Goal: Task Accomplishment & Management: Manage account settings

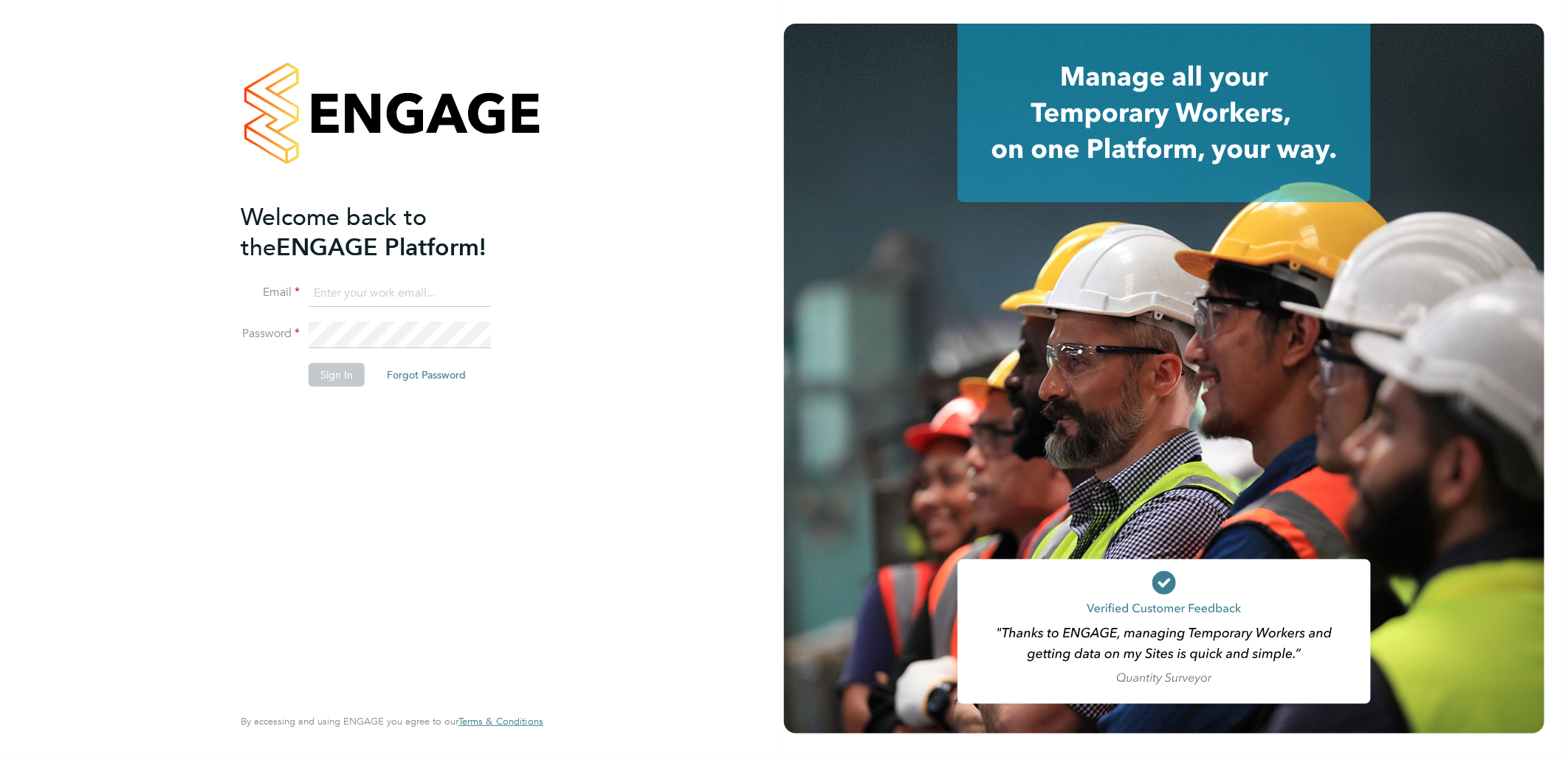
type input "[PERSON_NAME][EMAIL_ADDRESS][DOMAIN_NAME]"
click at [348, 292] on input "[PERSON_NAME][EMAIL_ADDRESS][DOMAIN_NAME]" at bounding box center [399, 294] width 182 height 26
drag, startPoint x: 371, startPoint y: 295, endPoint x: 339, endPoint y: 313, distance: 36.7
click at [357, 291] on input "[PERSON_NAME][EMAIL_ADDRESS][DOMAIN_NAME]" at bounding box center [399, 294] width 182 height 26
click at [329, 379] on button "Sign In" at bounding box center [337, 375] width 56 height 24
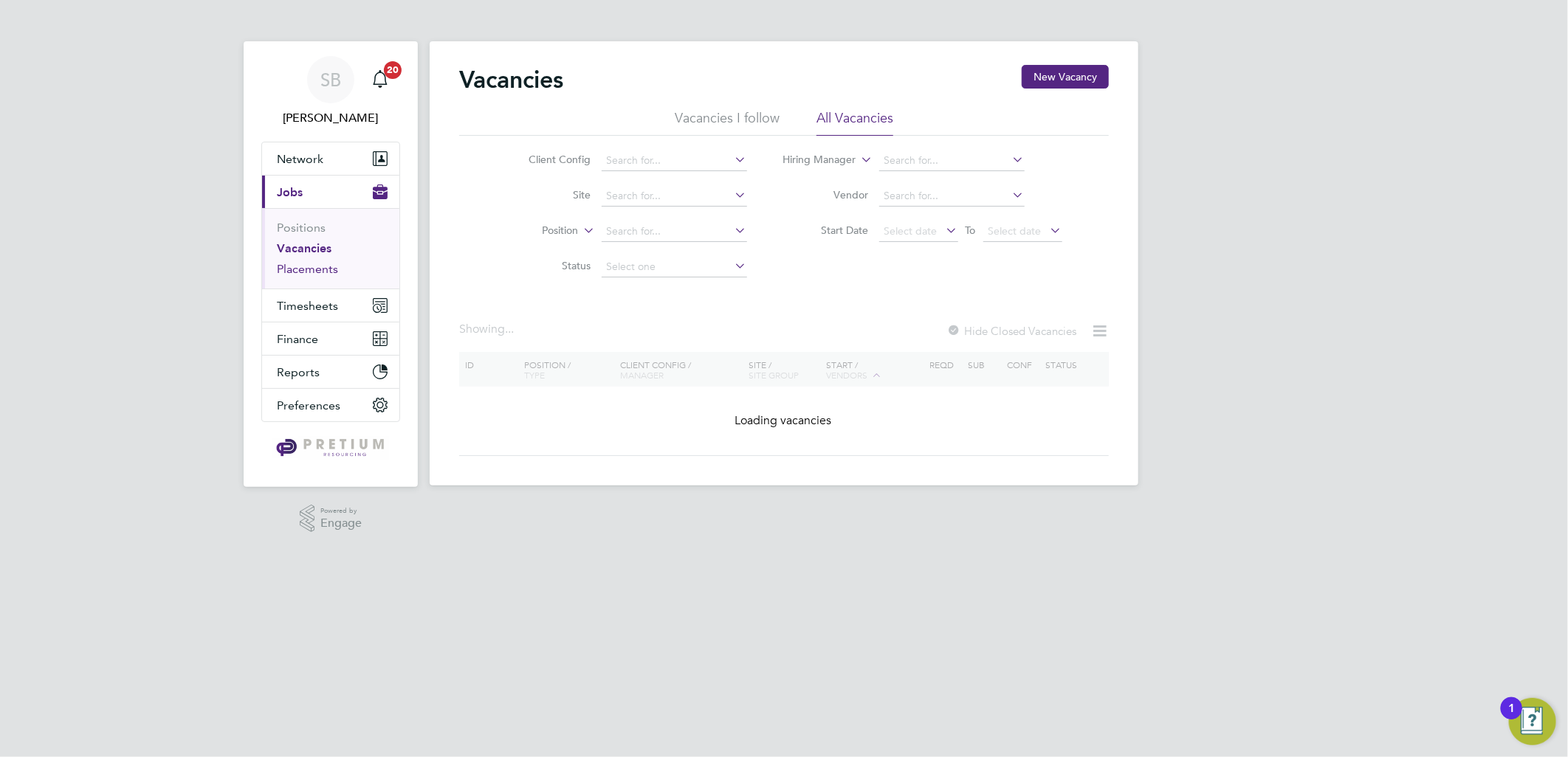
click at [317, 266] on link "Placements" at bounding box center [308, 269] width 62 height 14
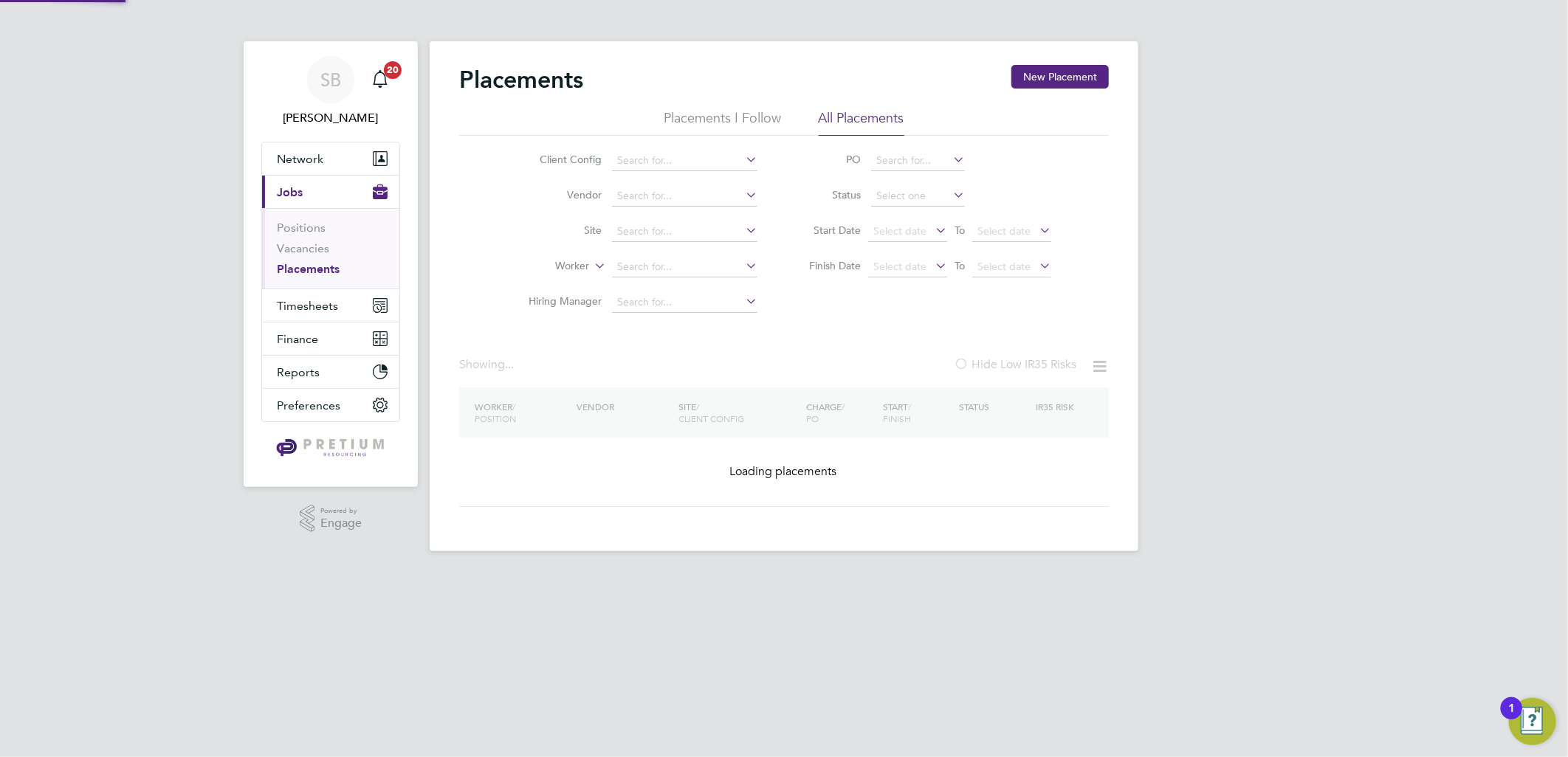
click at [902, 176] on li "PO" at bounding box center [923, 161] width 294 height 35
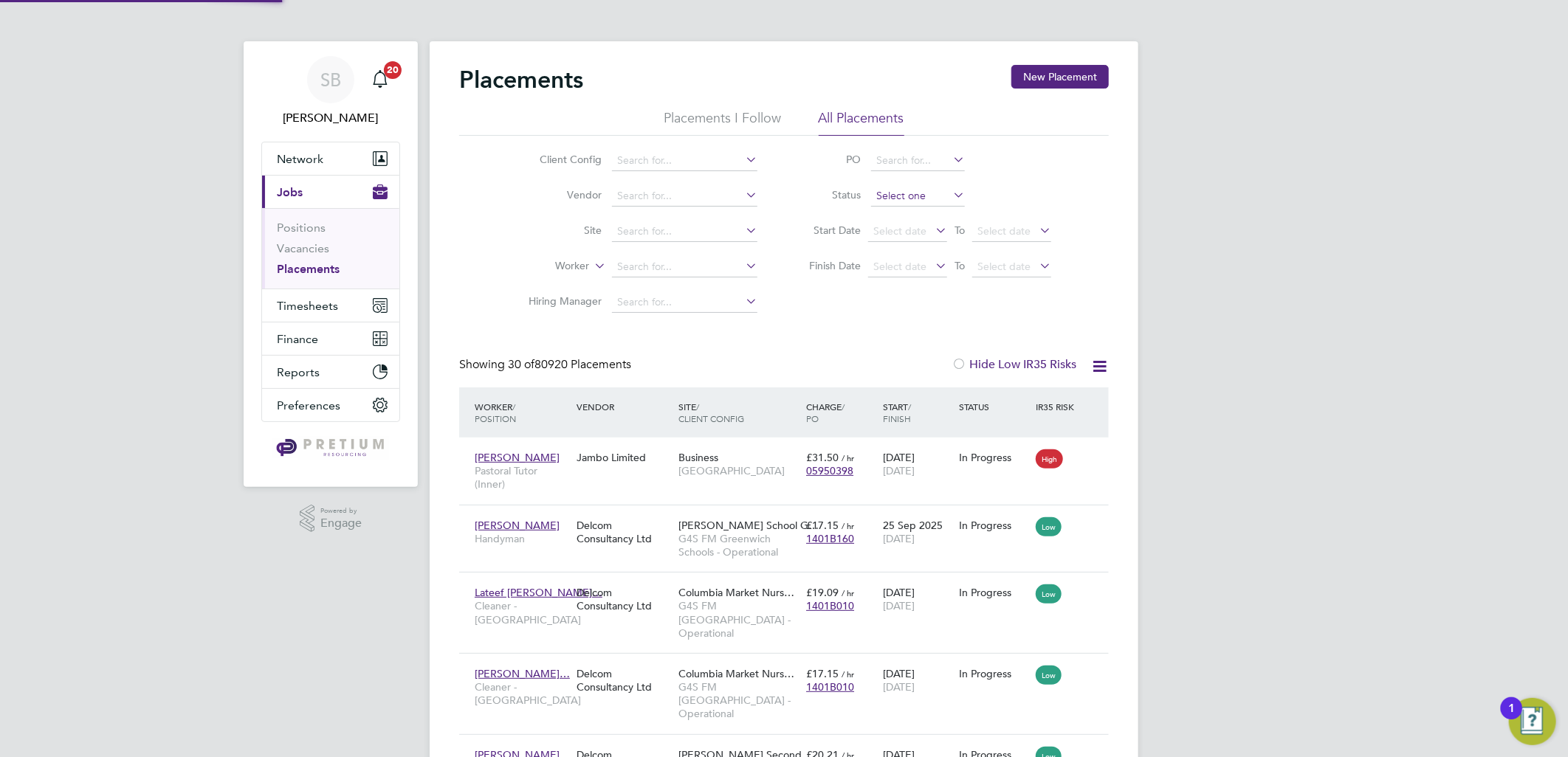
click at [914, 195] on input at bounding box center [918, 197] width 94 height 21
click at [898, 254] on li "Pending" at bounding box center [918, 255] width 95 height 19
type input "Pending"
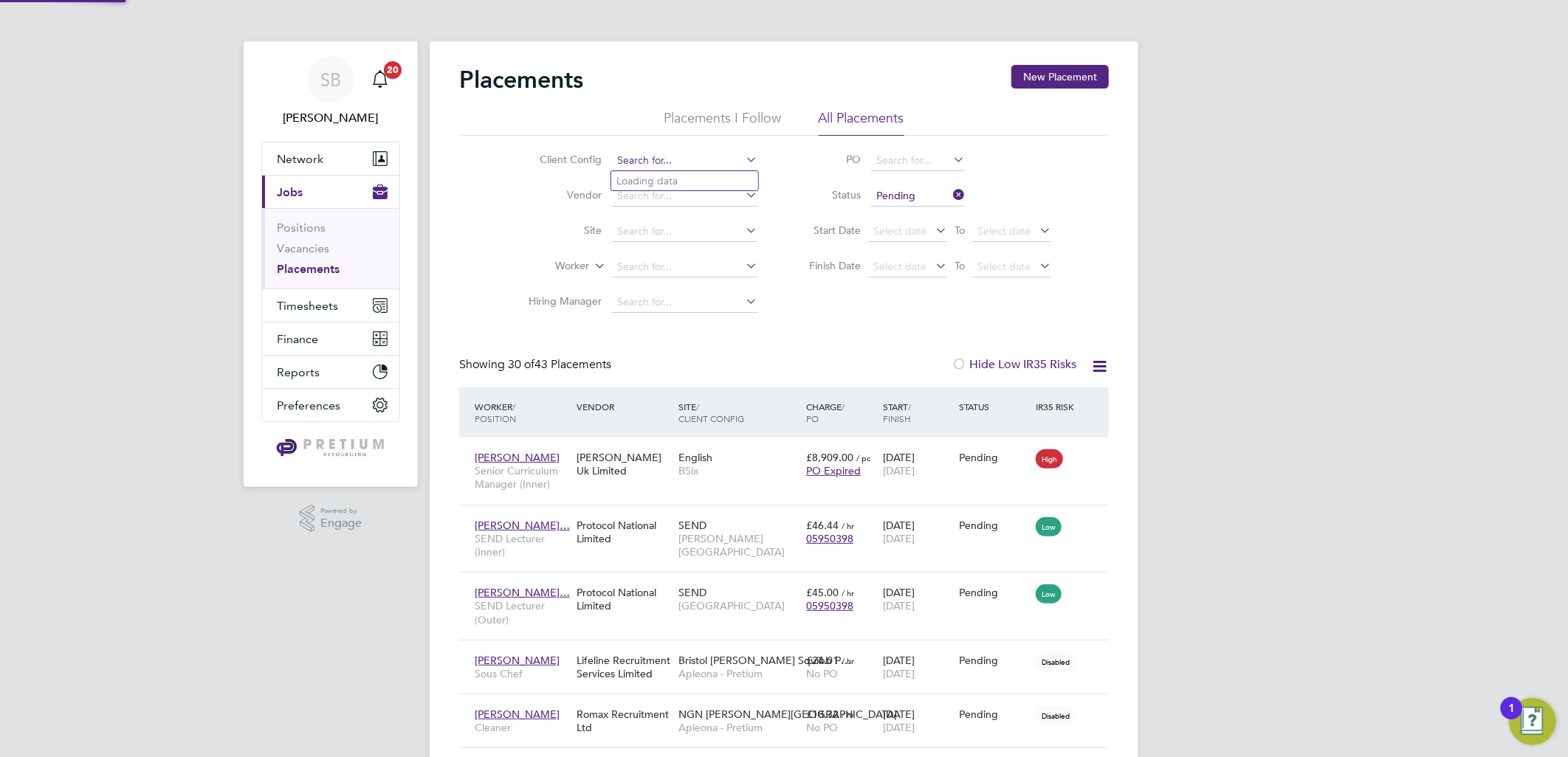
drag, startPoint x: 633, startPoint y: 164, endPoint x: 641, endPoint y: 159, distance: 9.4
click at [635, 164] on input at bounding box center [684, 161] width 145 height 21
click at [658, 222] on b "Perm" at bounding box center [659, 221] width 26 height 12
type input "BGIS - Permanent"
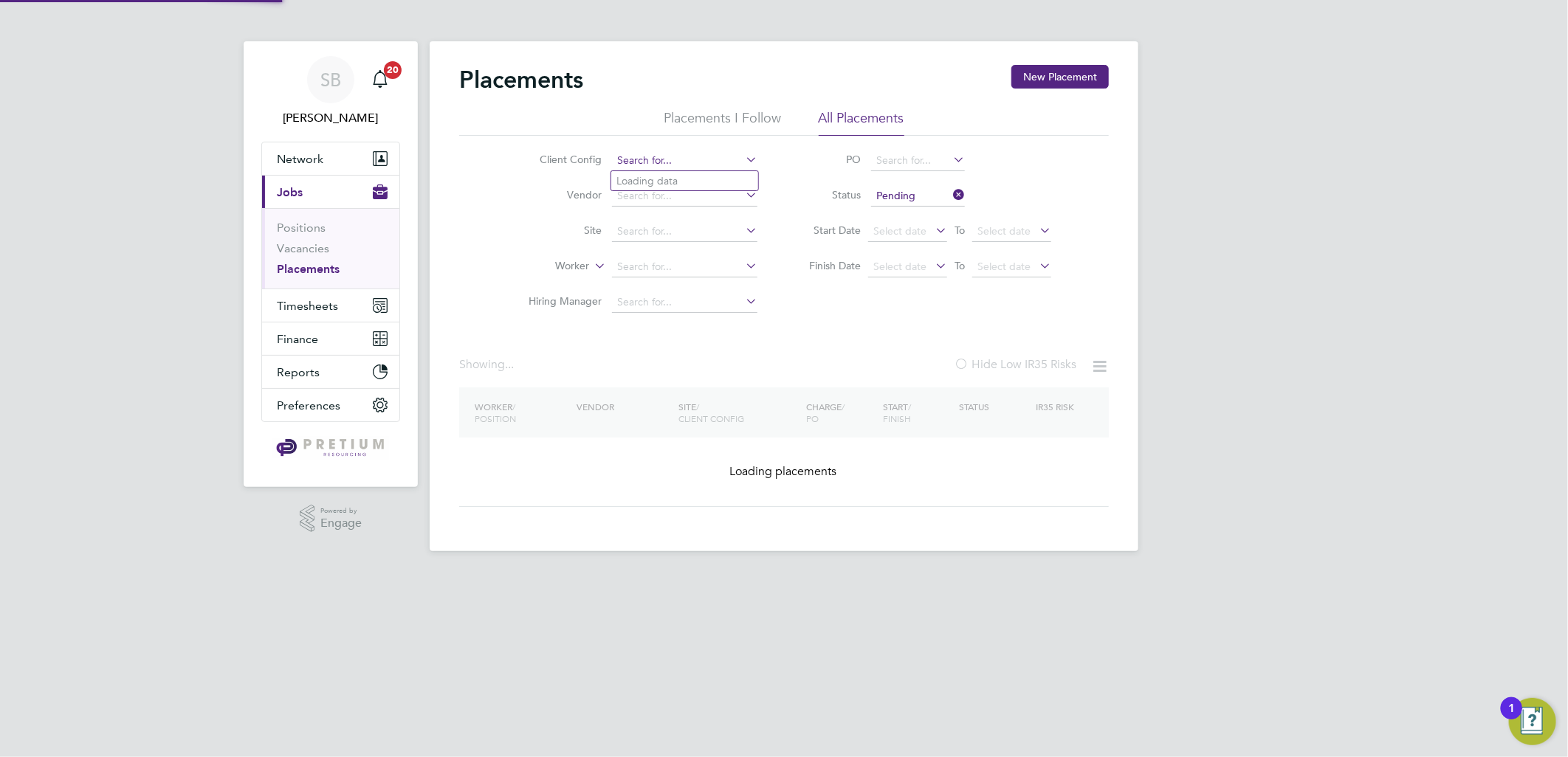
click at [697, 168] on input at bounding box center [684, 161] width 145 height 21
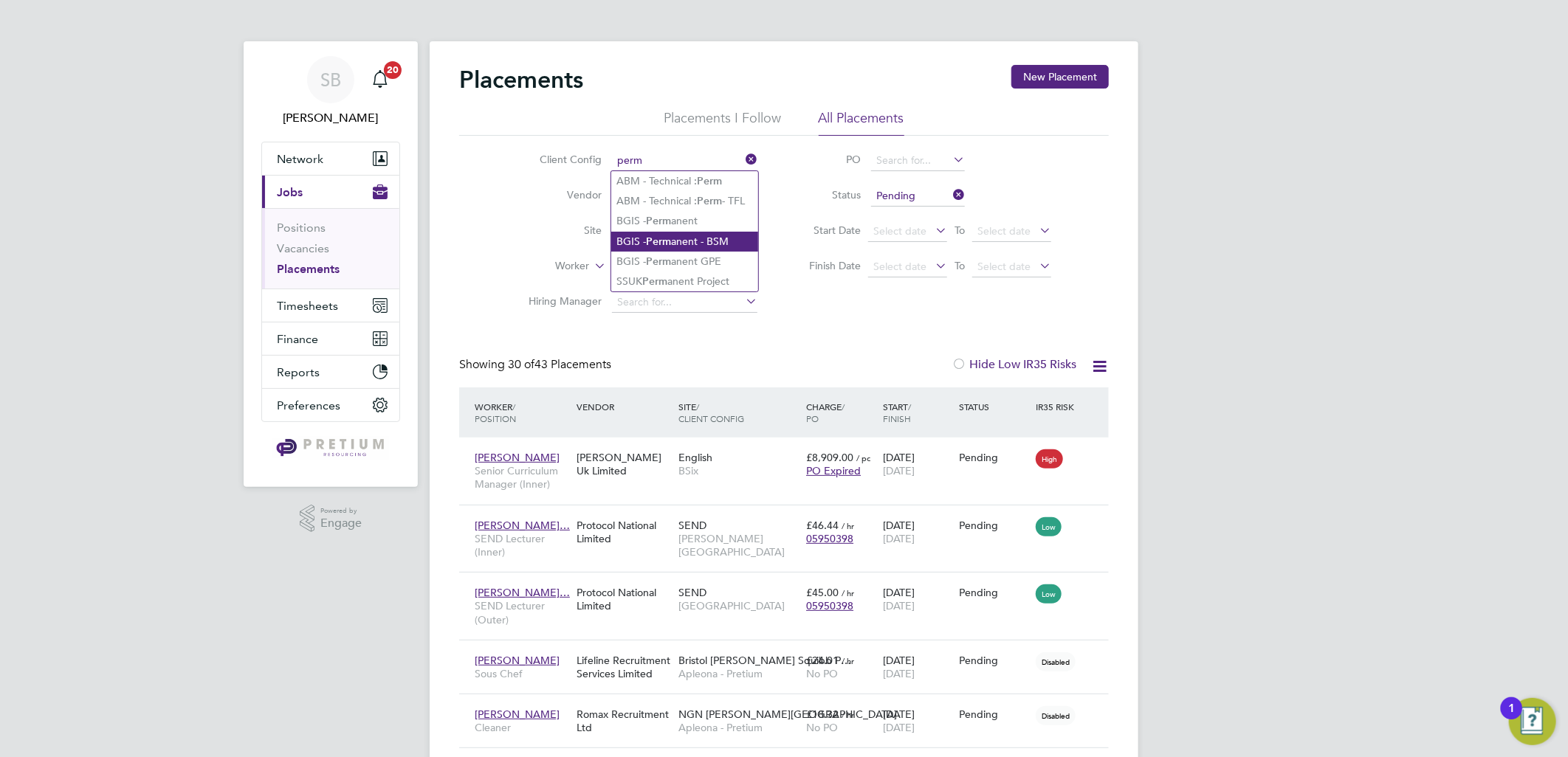
click at [694, 239] on li "BGIS - Perm anent - BSM" at bounding box center [684, 242] width 147 height 20
type input "BGIS - Permanent - BSM"
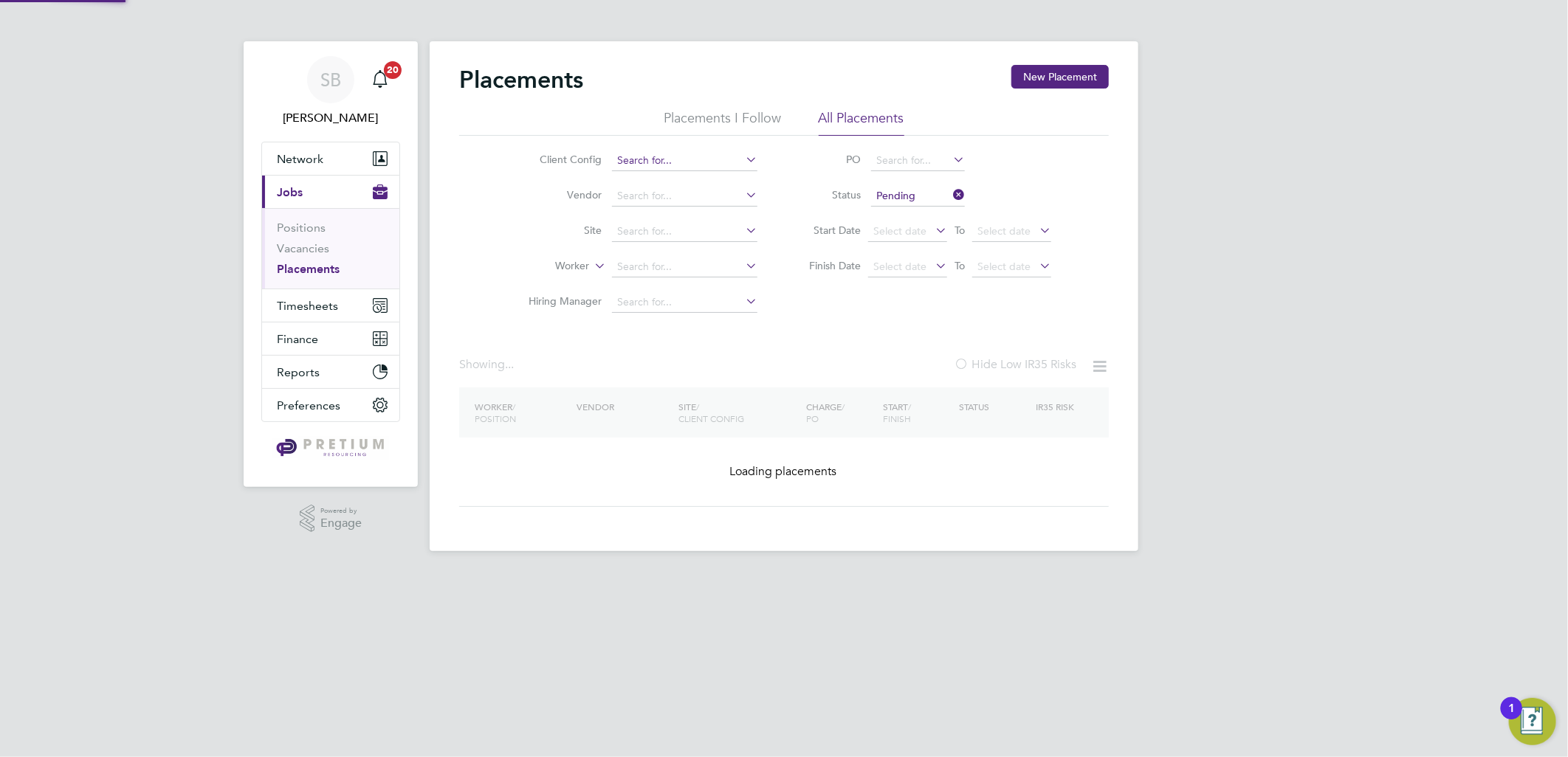
click at [688, 163] on input at bounding box center [684, 161] width 145 height 21
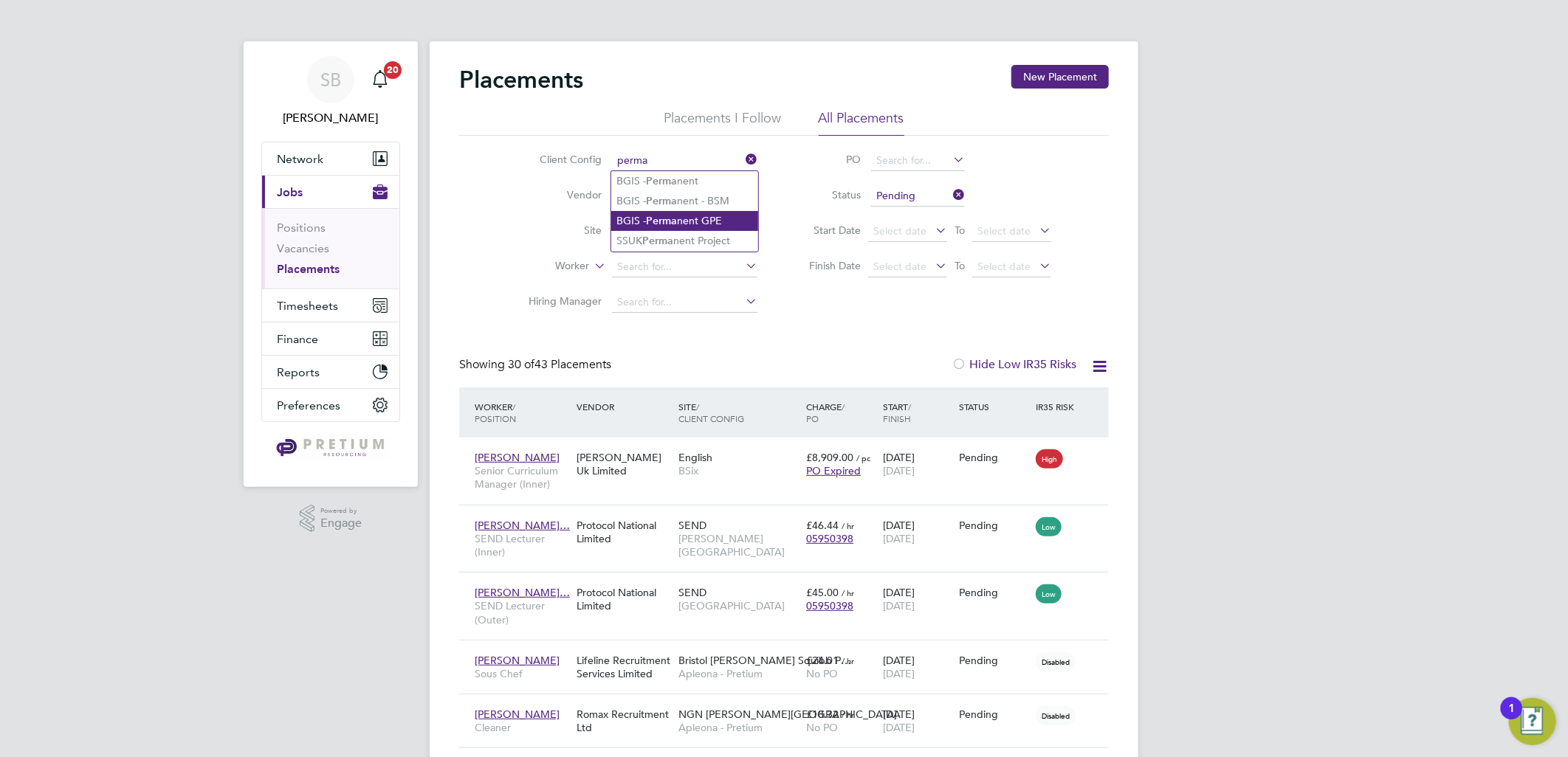
click at [696, 216] on li "BGIS - Perma nent GPE" at bounding box center [684, 221] width 147 height 20
type input "BGIS - Permanent GPE"
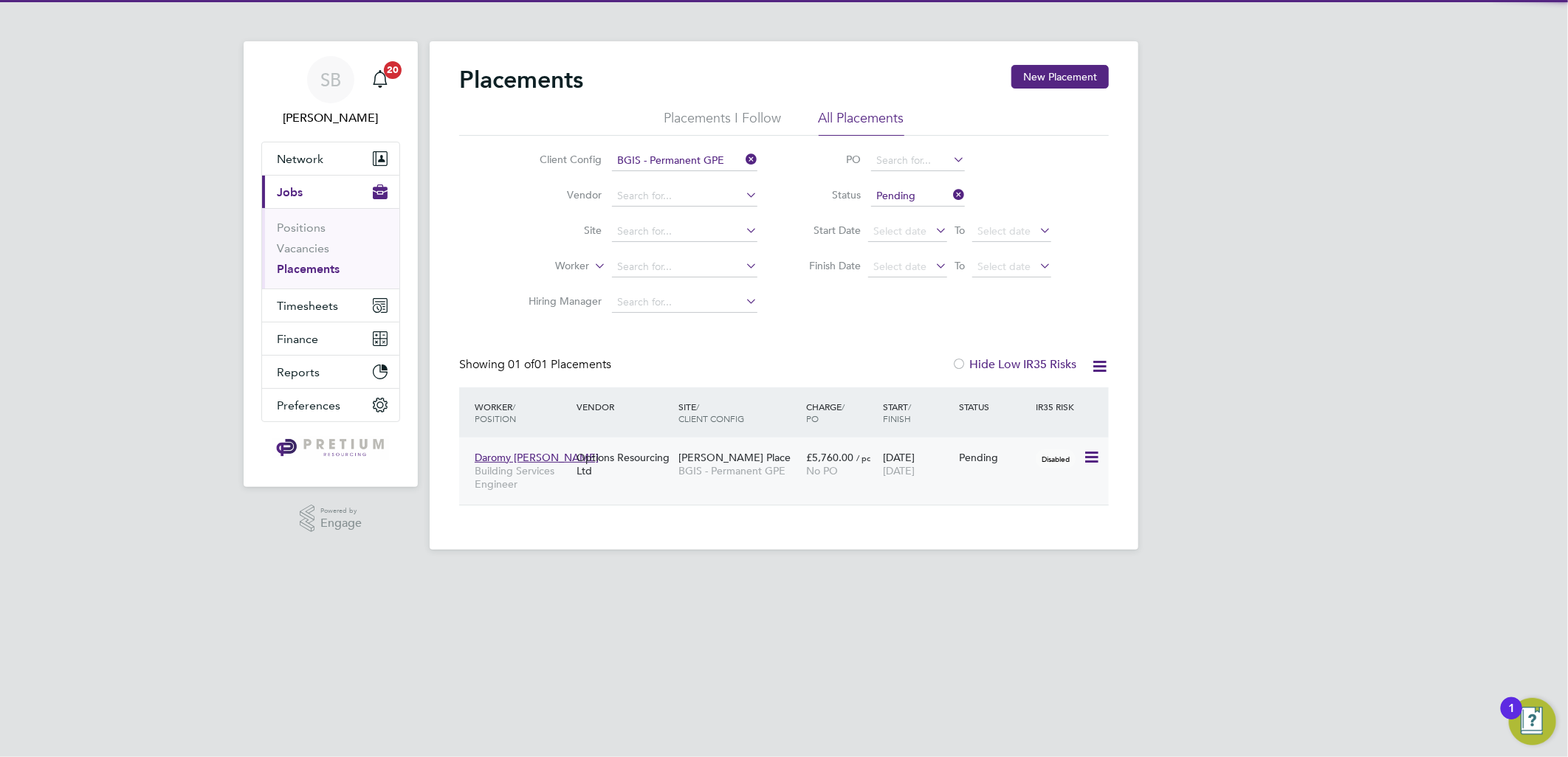
click at [681, 466] on span "BGIS - Permanent GPE" at bounding box center [739, 470] width 120 height 13
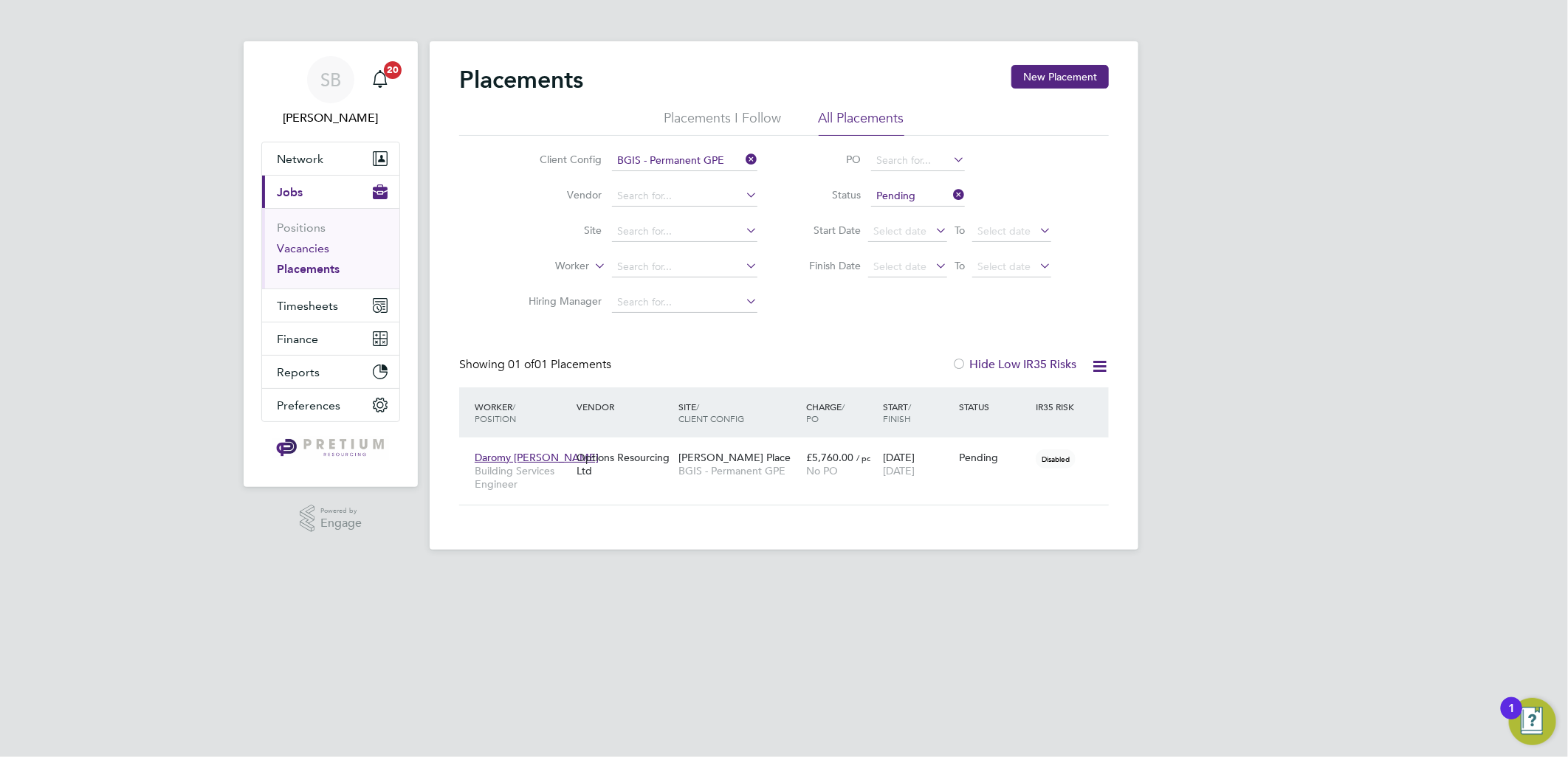
click at [309, 252] on link "Vacancies" at bounding box center [303, 249] width 53 height 14
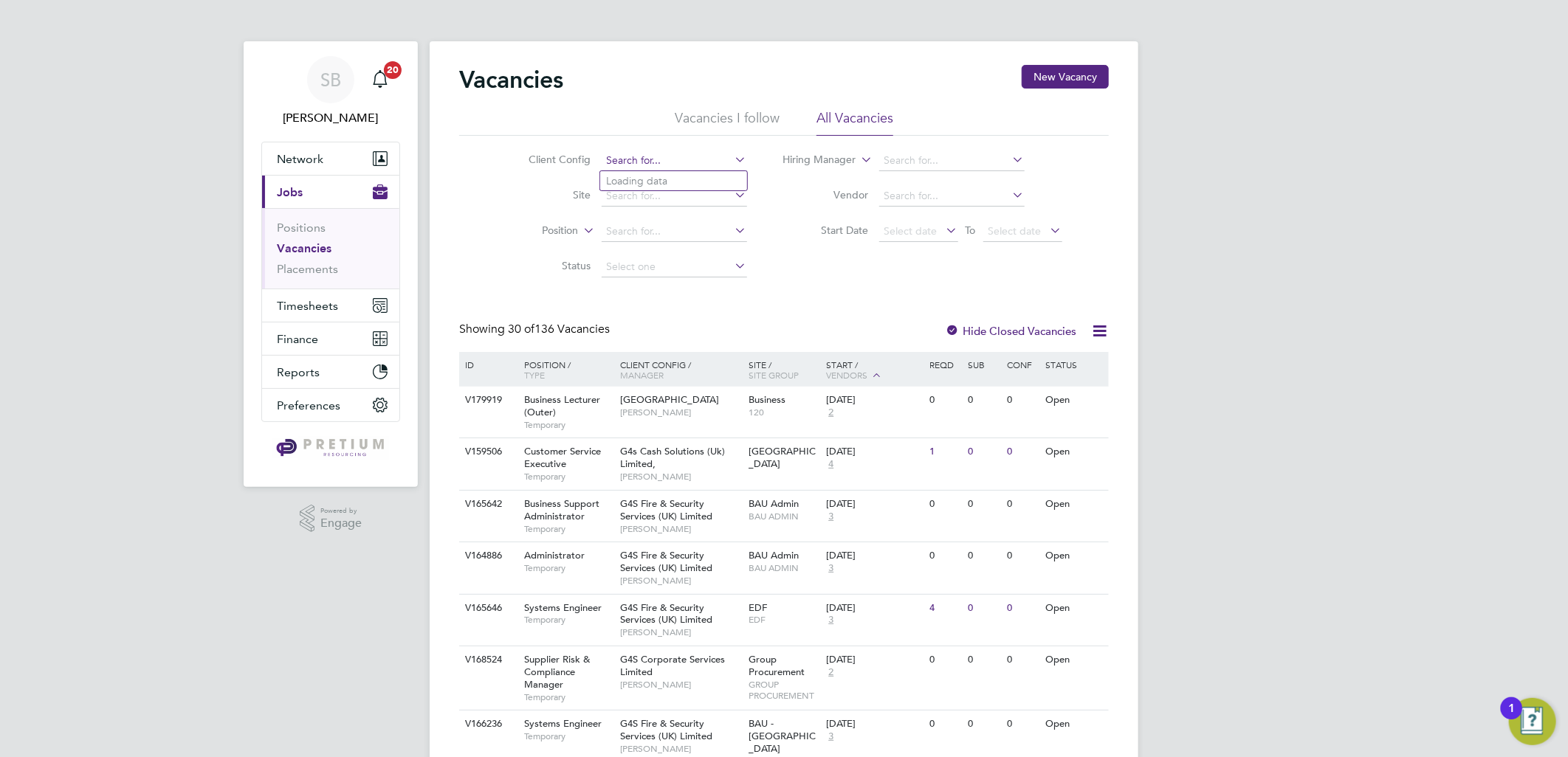
click at [644, 152] on input at bounding box center [674, 161] width 145 height 21
click at [653, 220] on b "Perm" at bounding box center [648, 221] width 26 height 12
type input "BGIS - Permanent"
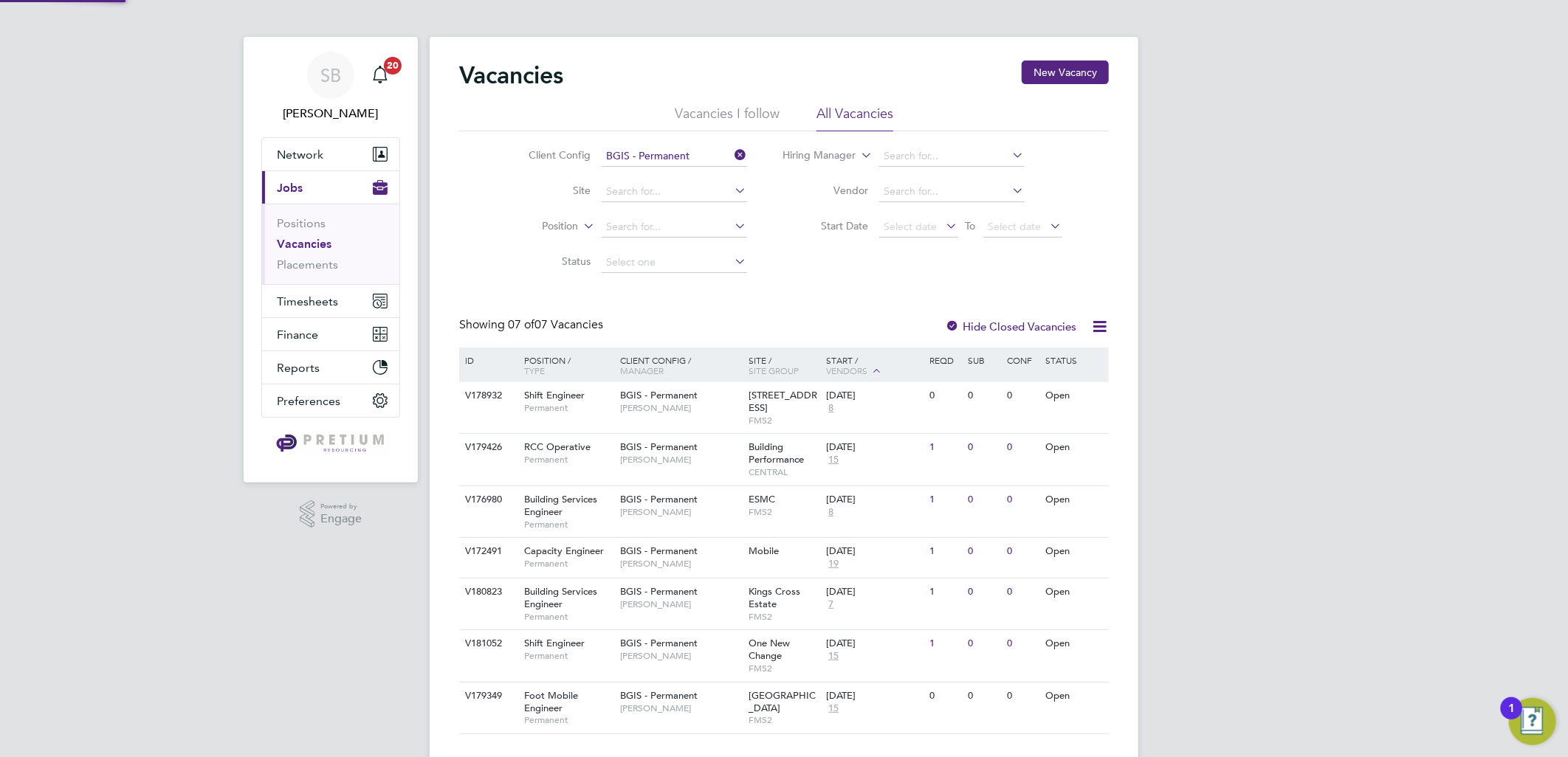
scroll to position [34, 0]
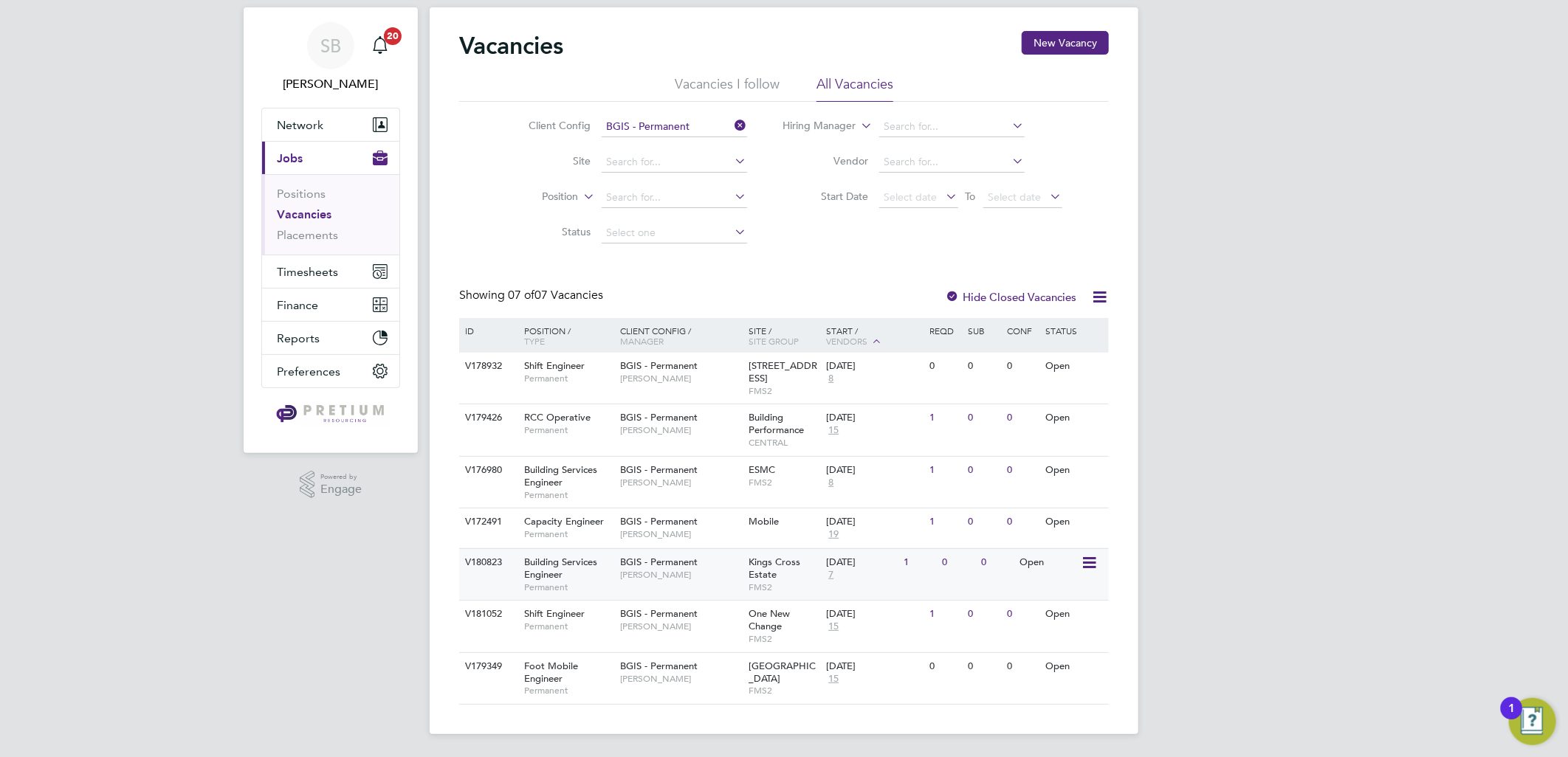
click at [675, 582] on div "BGIS - Permanent Jake Osborne" at bounding box center [681, 569] width 129 height 39
click at [1273, 167] on div "SB Sasha Baird Notifications 20 Applications: Network Team Members Businesses S…" at bounding box center [784, 361] width 1568 height 792
click at [780, 484] on span "FMS2" at bounding box center [784, 482] width 70 height 11
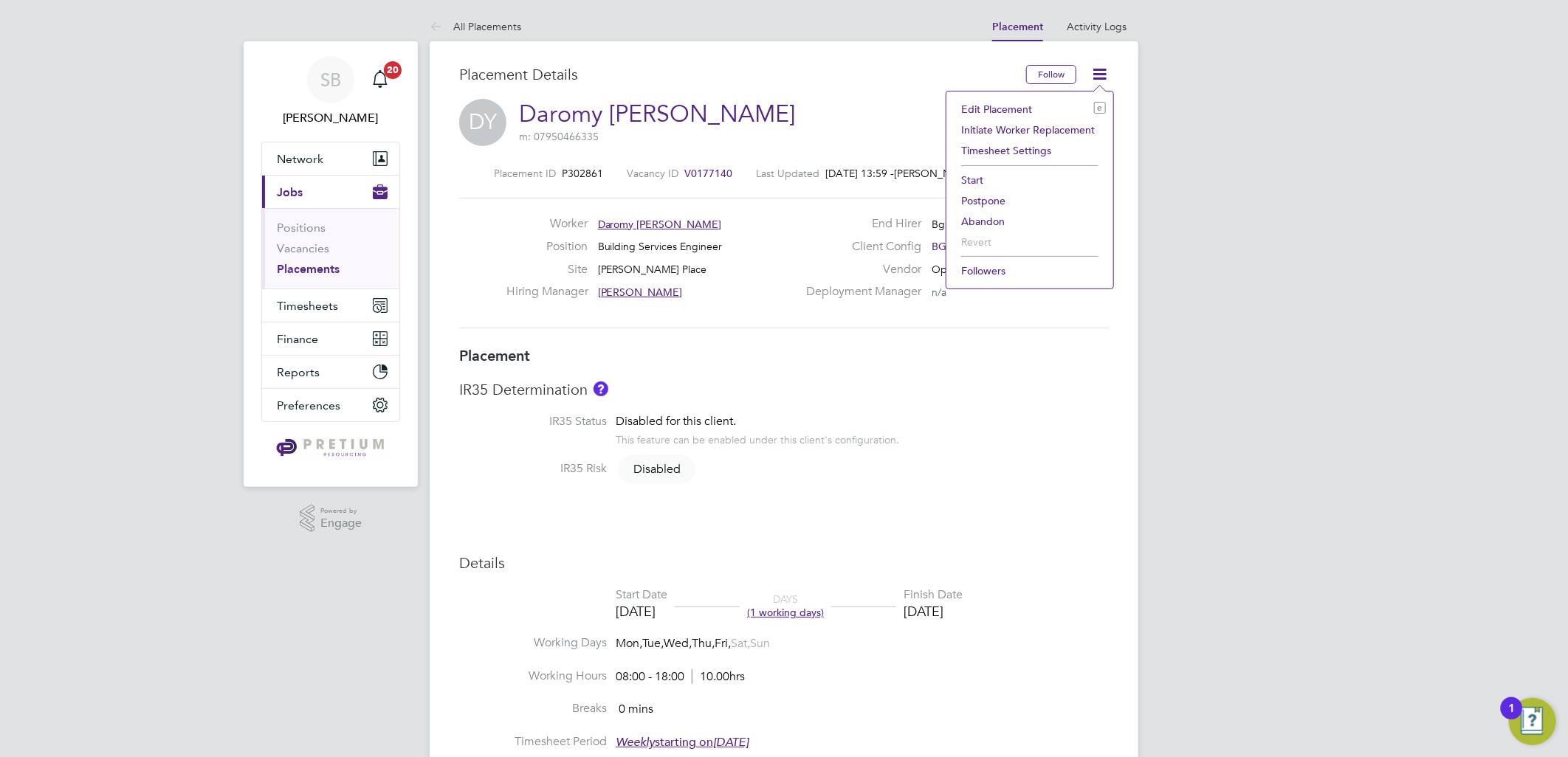
click at [1028, 100] on li "Edit Placement e" at bounding box center [1030, 110] width 152 height 21
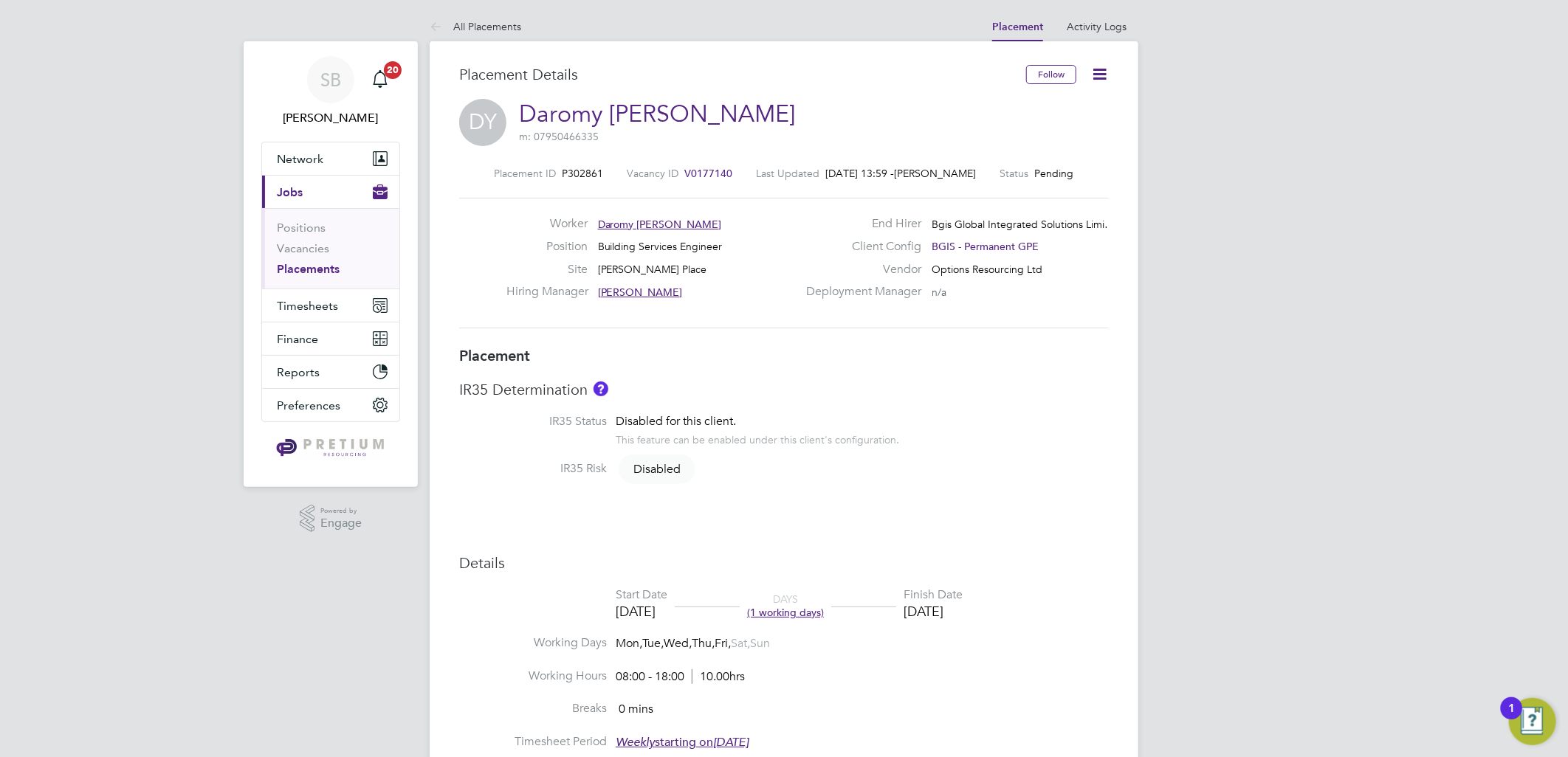
type input "Jasmin Padmore"
type input "[DATE]"
type input "08:00"
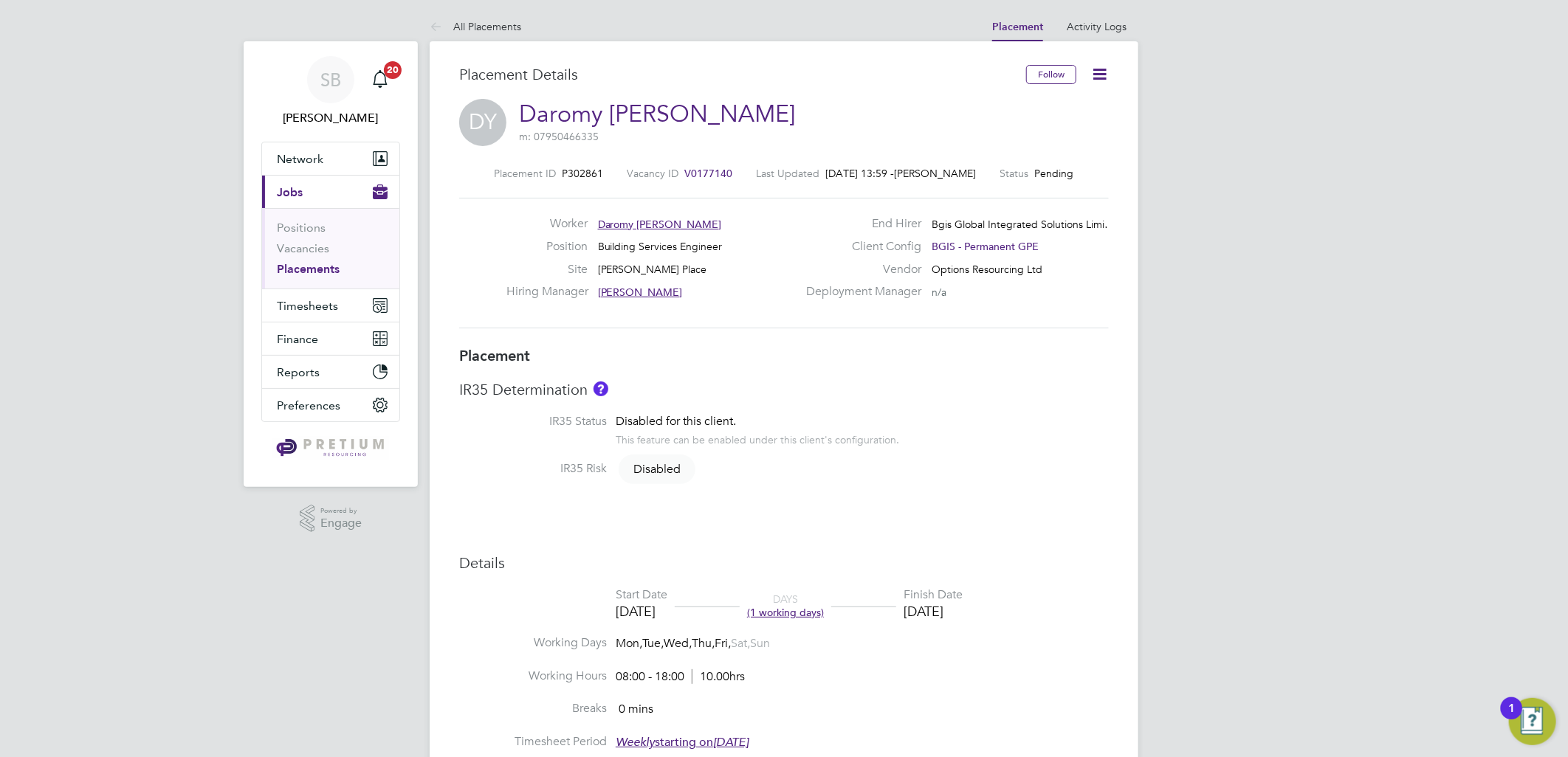
type input "18:00"
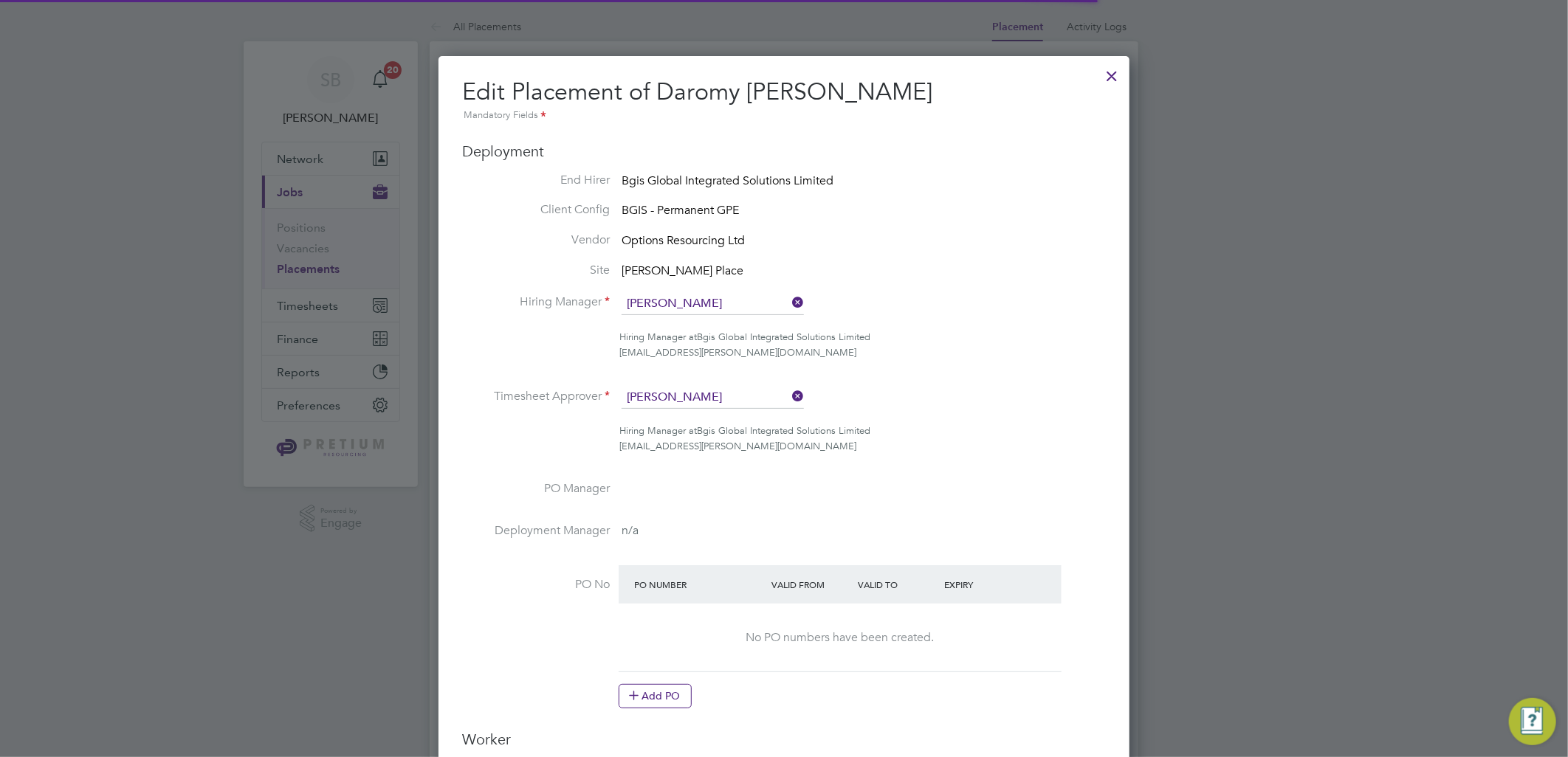
scroll to position [7, 7]
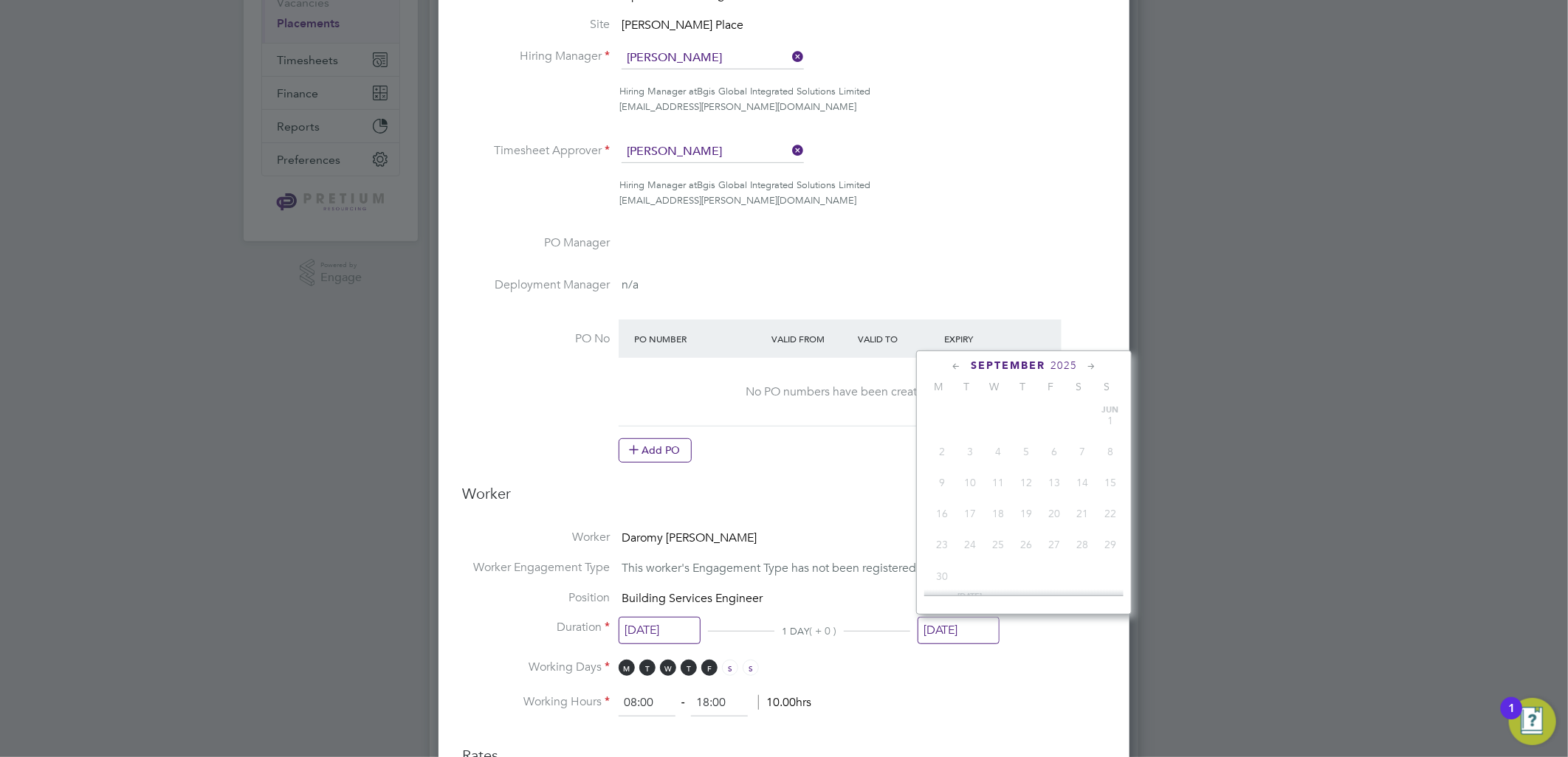
click at [951, 623] on input "26 Sep 2025" at bounding box center [959, 630] width 82 height 27
click at [999, 466] on span "Oct 1" at bounding box center [998, 455] width 28 height 28
type input "01 Oct 2025"
click at [644, 430] on at-purchase-order-table "PO Number Valid From Valid To Expiry No PO numbers have been created. Add PO" at bounding box center [841, 391] width 443 height 143
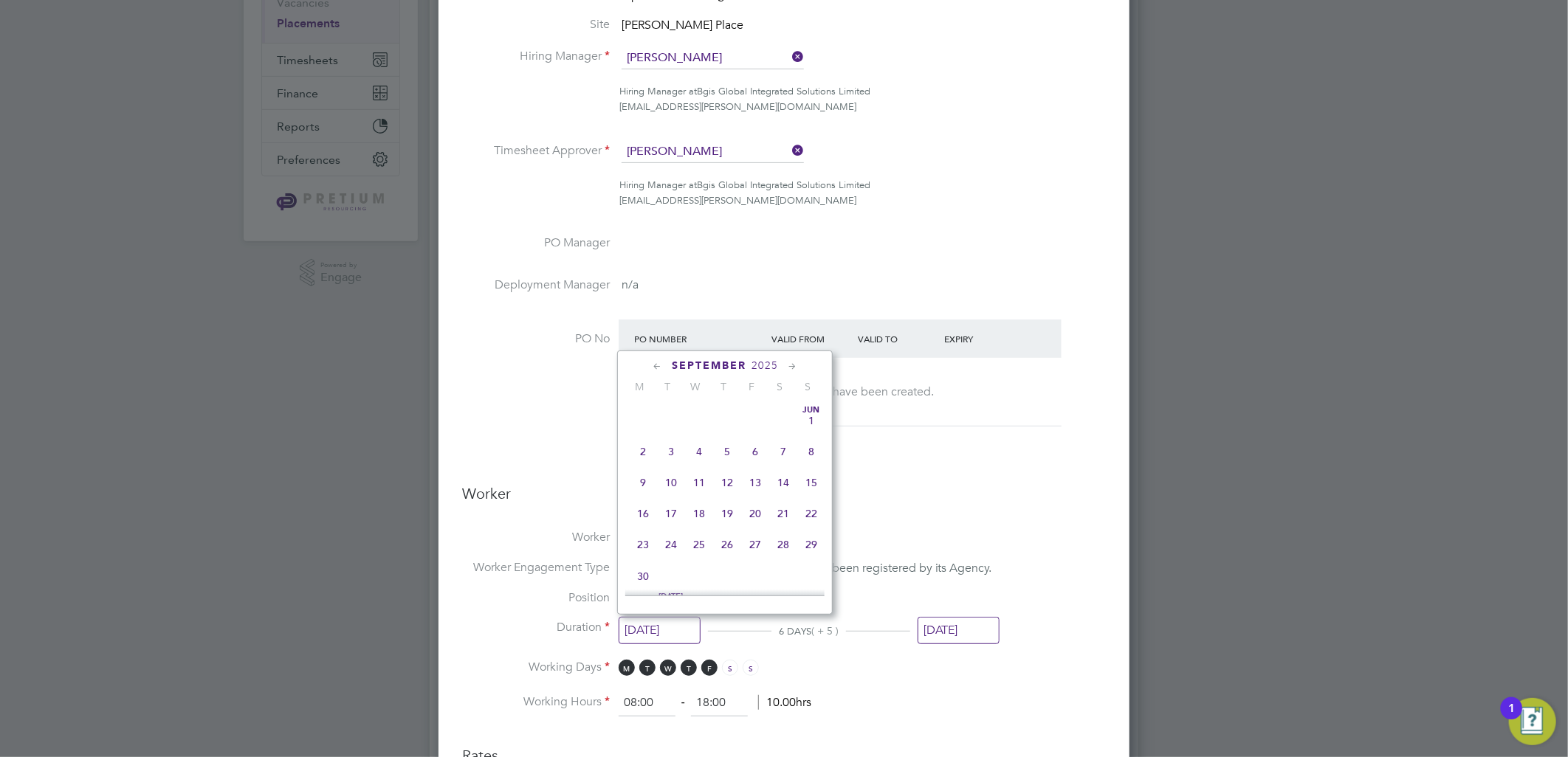
click at [659, 628] on input "26 Sep 2025" at bounding box center [660, 630] width 82 height 27
click at [693, 541] on span "Oct 1" at bounding box center [699, 537] width 28 height 28
type input "01 Oct 2025"
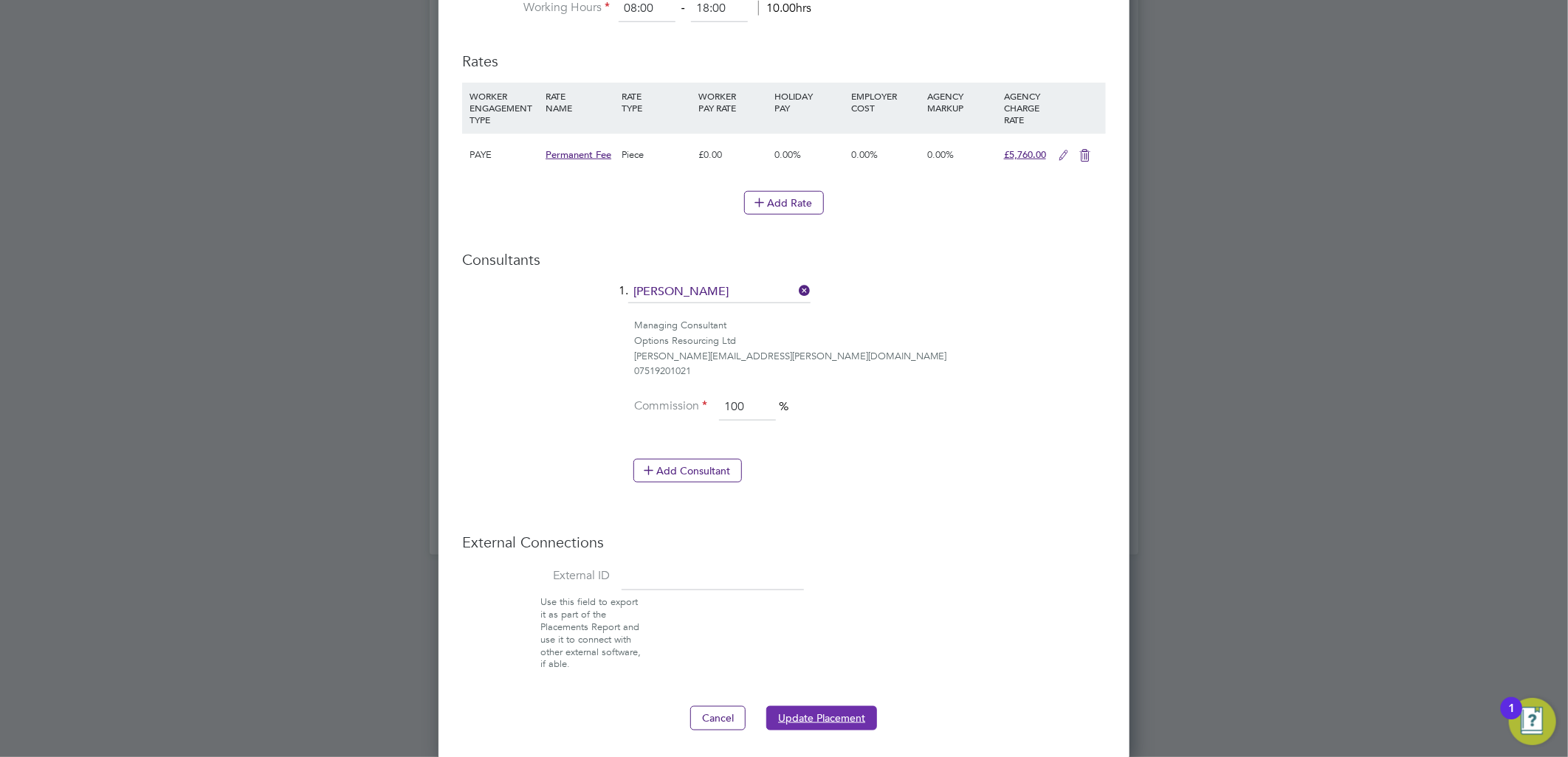
click at [842, 712] on button "Update Placement" at bounding box center [821, 717] width 111 height 24
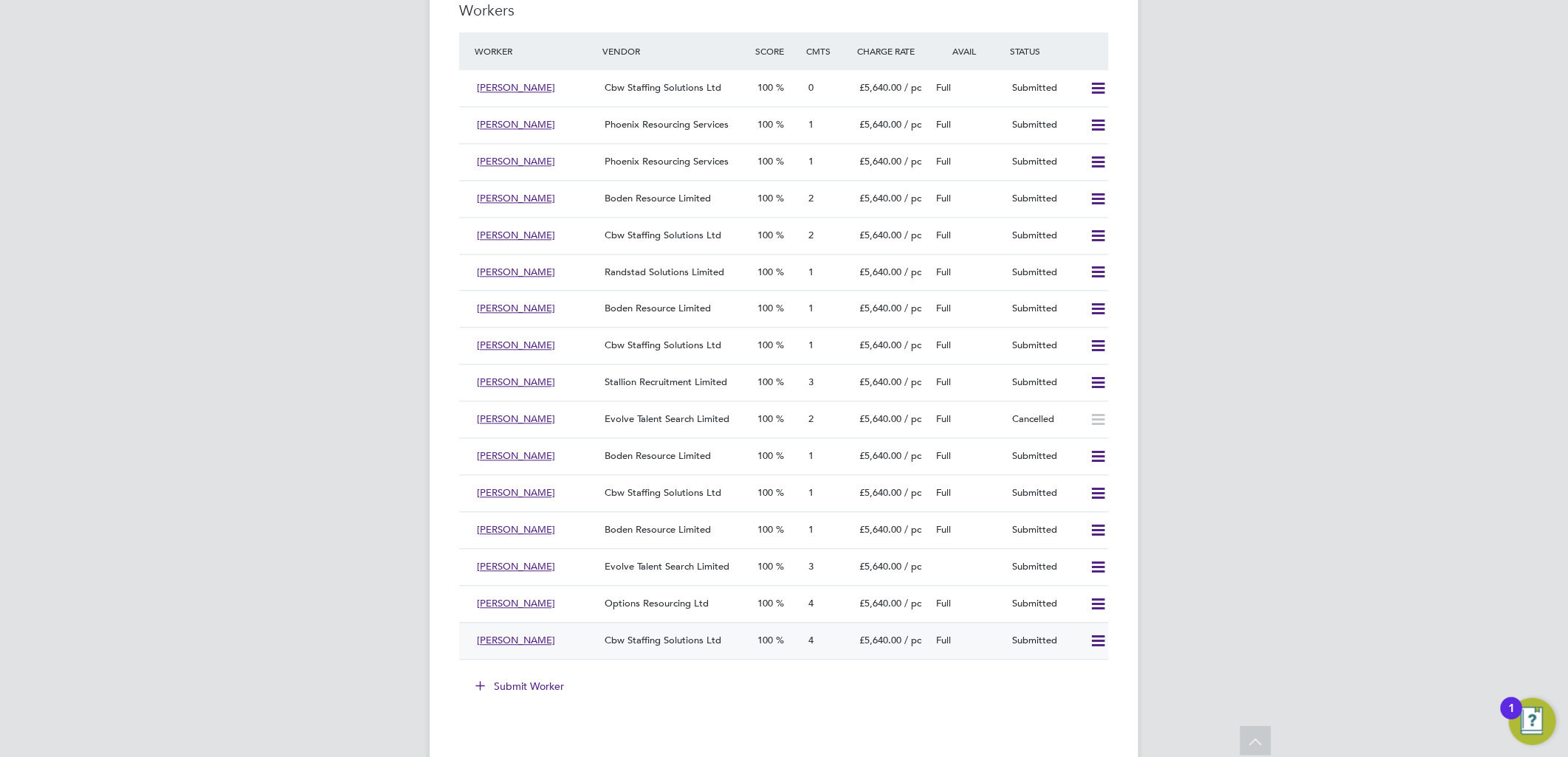
click at [1100, 647] on icon at bounding box center [1098, 641] width 18 height 11
click at [1065, 676] on li "Offer" at bounding box center [1078, 677] width 52 height 21
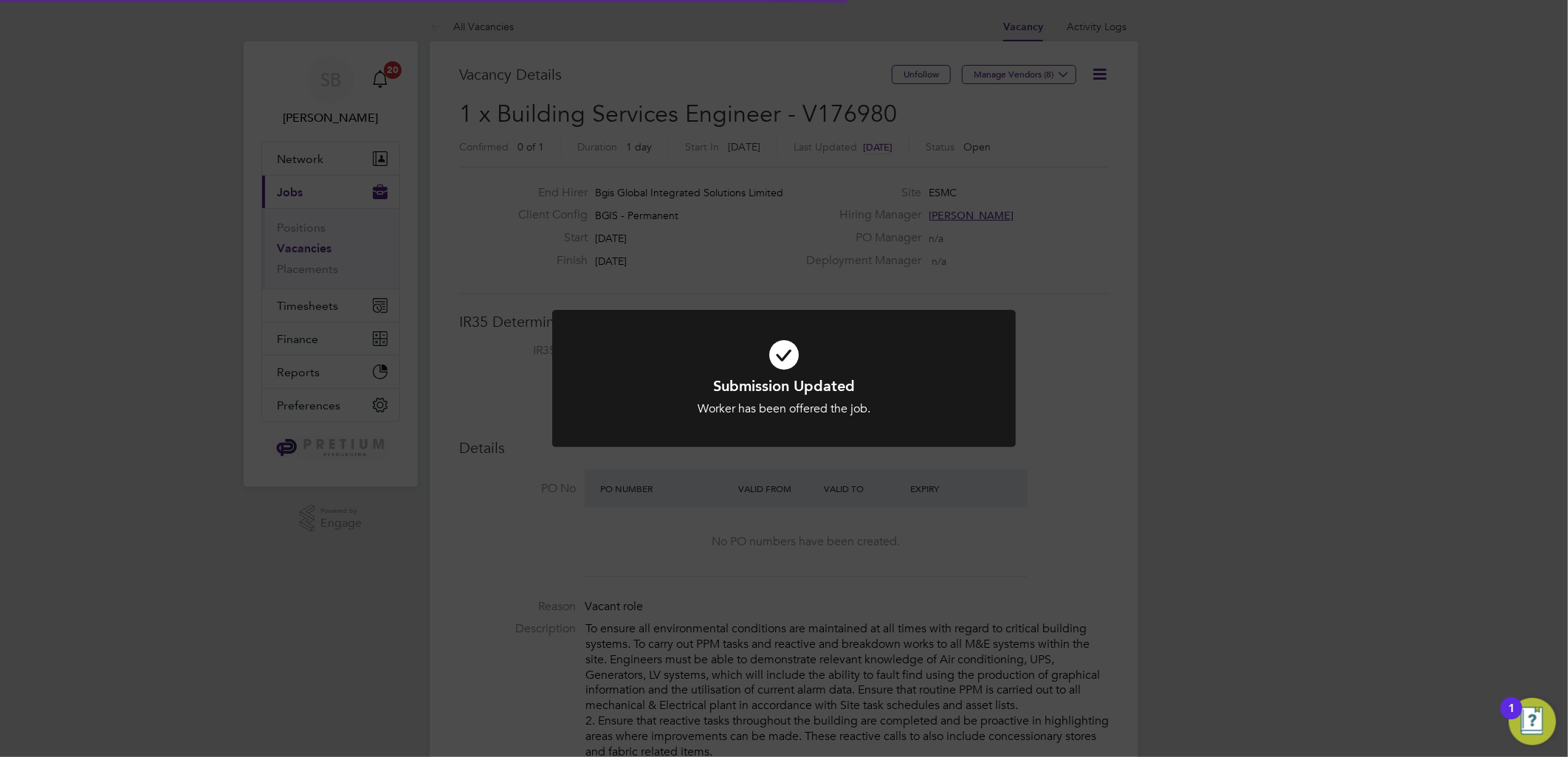
click at [1137, 439] on div "Submission Updated Worker has been offered the job. Cancel Okay" at bounding box center [784, 378] width 1568 height 757
